Goal: Understand process/instructions

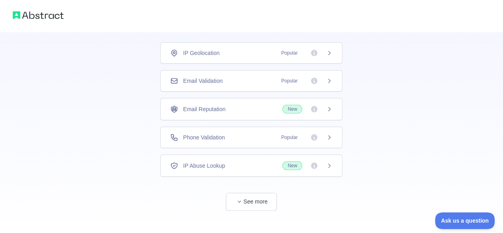
scroll to position [51, 0]
click at [254, 81] on div "Email Validation Popular" at bounding box center [251, 80] width 162 height 8
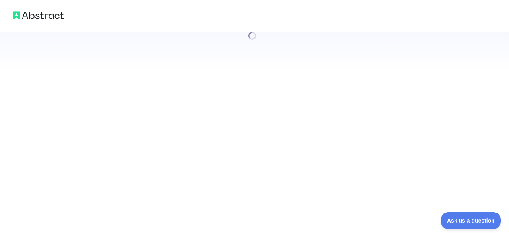
click at [266, 194] on div at bounding box center [254, 116] width 509 height 233
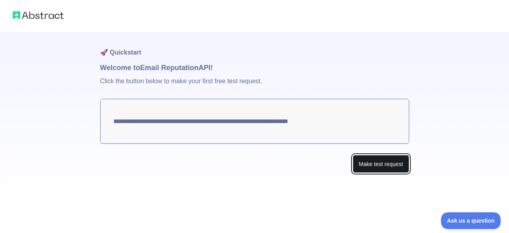
click at [384, 163] on button "Make test request" at bounding box center [381, 164] width 56 height 18
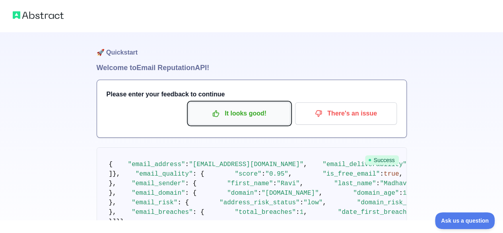
click at [241, 107] on p "It looks good!" at bounding box center [240, 114] width 90 height 14
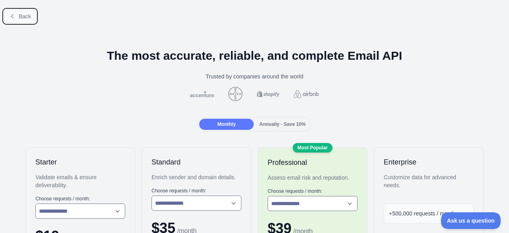
click at [21, 16] on span "Back" at bounding box center [25, 16] width 12 height 6
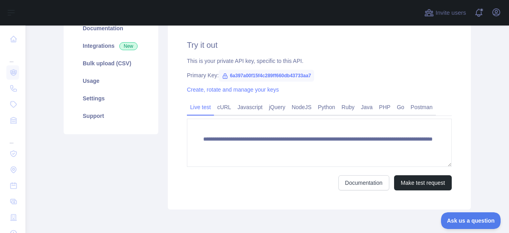
scroll to position [110, 0]
click at [216, 108] on link "cURL" at bounding box center [224, 106] width 20 height 13
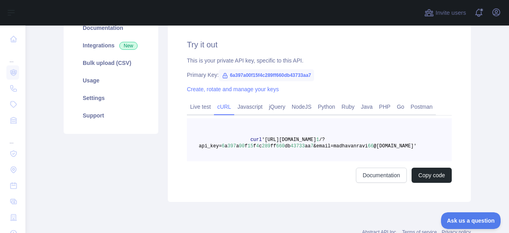
click at [285, 147] on span "db" at bounding box center [288, 146] width 6 height 6
drag, startPoint x: 217, startPoint y: 148, endPoint x: 301, endPoint y: 146, distance: 84.0
click at [301, 146] on span "curl '[URL][DOMAIN_NAME] 1 /?api_key= 6 a 397 a 00 f 15 f 4 c 289 ff 660 db 437…" at bounding box center [308, 143] width 218 height 12
copy span "6 a 397 a 00 f 15 f 4 c 289 ff 660 db 43733 aa 7"
click at [394, 141] on pre "curl '[URL][DOMAIN_NAME] 1 /?api_key= 6 a 397 a 00 f 15 f 4 c 289 ff 660 db 437…" at bounding box center [319, 139] width 265 height 43
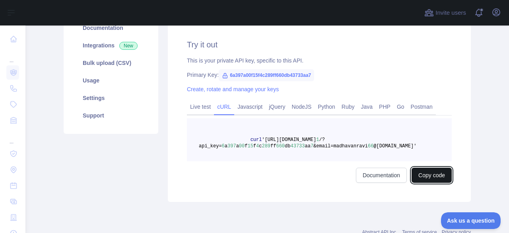
click at [425, 170] on button "Copy code" at bounding box center [432, 175] width 40 height 15
